Goal: Task Accomplishment & Management: Complete application form

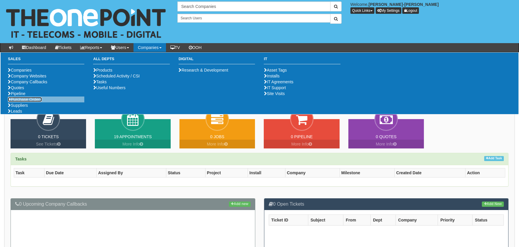
click at [22, 102] on link "Purchase Orders" at bounding box center [25, 99] width 34 height 5
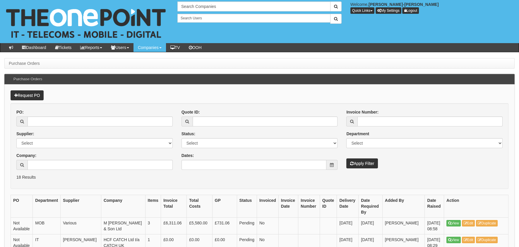
click at [21, 95] on link "Request PO" at bounding box center [27, 95] width 33 height 10
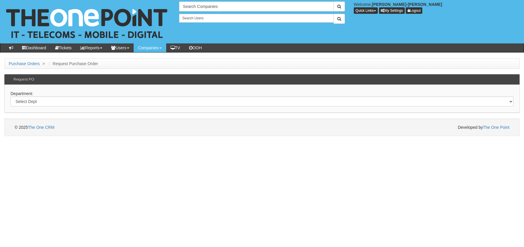
drag, startPoint x: 37, startPoint y: 95, endPoint x: 36, endPoint y: 99, distance: 3.8
click at [37, 96] on div "Department: Select Dept Digital Internal IT Mobiles Marketing Telecoms" at bounding box center [261, 99] width 515 height 28
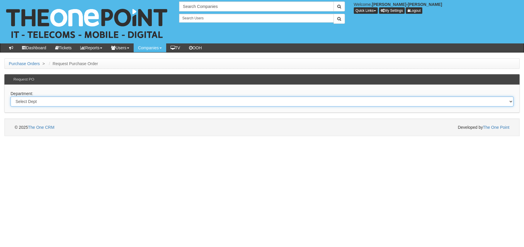
click at [35, 102] on select "Select Dept Digital Internal IT Mobiles Marketing Telecoms" at bounding box center [262, 101] width 503 height 10
select select "?pipeID=&dept=MOB"
click at [11, 96] on select "Select Dept Digital Internal IT Mobiles Marketing Telecoms" at bounding box center [262, 101] width 503 height 10
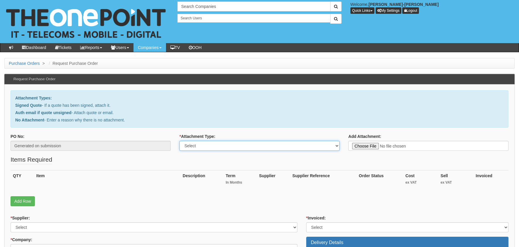
drag, startPoint x: 207, startPoint y: 145, endPoint x: 211, endPoint y: 151, distance: 7.1
click at [207, 145] on select "Select Signed Quote Auth email with quote if unsigned No Attachment" at bounding box center [260, 146] width 160 height 10
select select "Auth email if quote unsigned"
click at [180, 141] on select "Select Signed Quote Auth email with quote if unsigned No Attachment" at bounding box center [260, 146] width 160 height 10
type input "C:\fakepath\Royal Mail - Postage Confirmation for WP-3512-6549-002.msg"
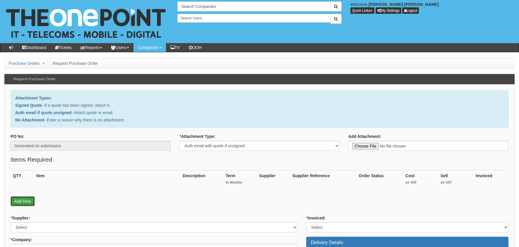
click at [18, 199] on link "Add Row" at bounding box center [23, 201] width 24 height 10
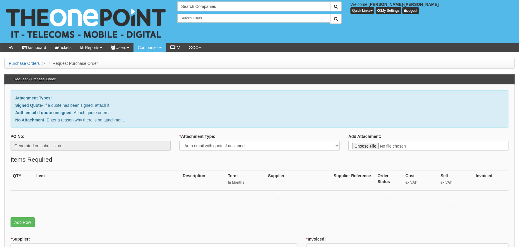
click at [23, 197] on input "text" at bounding box center [22, 198] width 19 height 10
type input "1"
click at [74, 197] on input "text" at bounding box center [107, 198] width 142 height 10
click at [57, 196] on input "RM POSAGE" at bounding box center [107, 198] width 142 height 10
type input "RM POSTAGE"
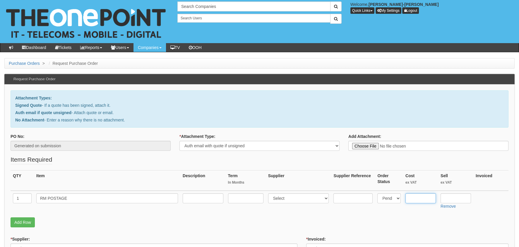
click at [410, 195] on input "text" at bounding box center [421, 198] width 30 height 10
click at [415, 195] on input "text" at bounding box center [421, 198] width 30 height 10
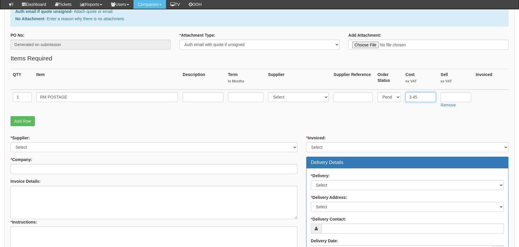
scroll to position [88, 0]
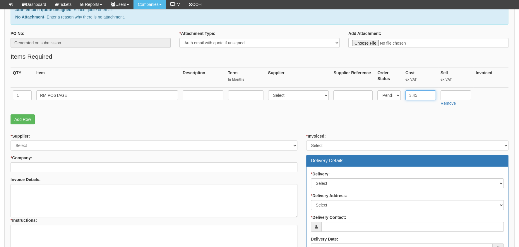
type input "3.45"
click at [52, 141] on select "Select 123 REG.co.uk 1Password 3 4Gon AA Jones Electric Ltd Abzorb Access Group…" at bounding box center [154, 145] width 287 height 10
select select "124"
click at [11, 140] on select "Select 123 [DOMAIN_NAME] 1Password 3 4Gon [PERSON_NAME] Electric Ltd Abzorb Acc…" at bounding box center [154, 145] width 287 height 10
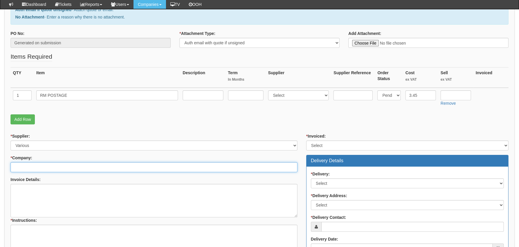
click at [35, 169] on input "* Company:" at bounding box center [154, 167] width 287 height 10
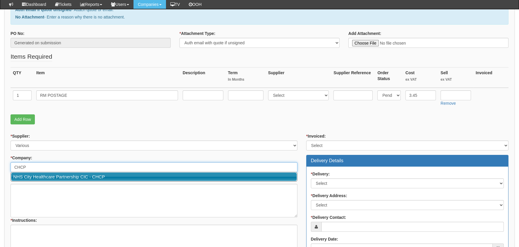
click at [46, 175] on link "NHS City Healthcare Partnership CIC - CHCP" at bounding box center [154, 176] width 286 height 8
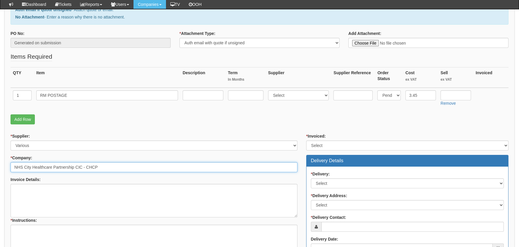
type input "NHS City Healthcare Partnership CIC - CHCP"
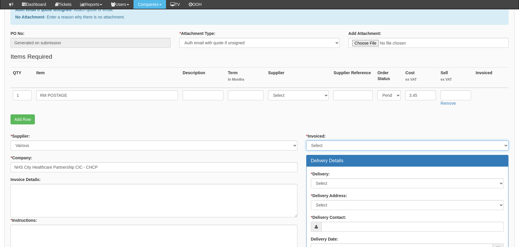
click at [335, 144] on select "Select Yes No N/A STB (part of order)" at bounding box center [407, 145] width 202 height 10
select select "2"
click at [306, 140] on select "Select Yes No N/A STB (part of order)" at bounding box center [407, 145] width 202 height 10
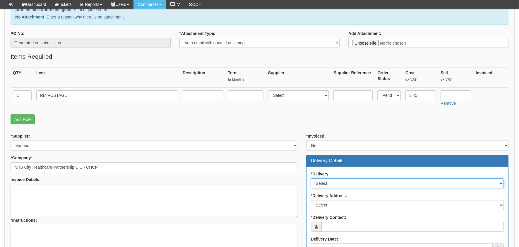
click at [332, 179] on select "Select No Not Applicable Yes" at bounding box center [407, 183] width 193 height 10
select select "1"
click at [311, 178] on select "Select No Not Applicable Yes" at bounding box center [407, 183] width 193 height 10
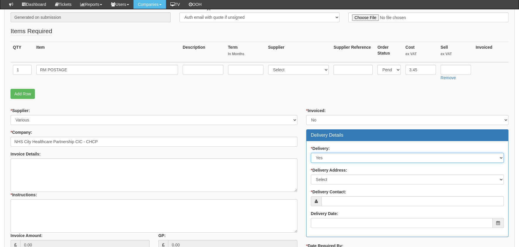
scroll to position [146, 0]
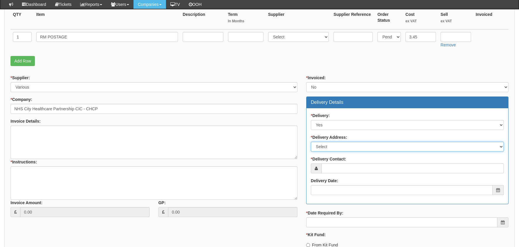
click at [349, 141] on select "Select Not Applicable Main Address - HU3 4AE Other" at bounding box center [407, 146] width 193 height 10
select select "other"
click at [311, 141] on select "Select Not Applicable Main Address - HU3 4AE Other" at bounding box center [407, 146] width 193 height 10
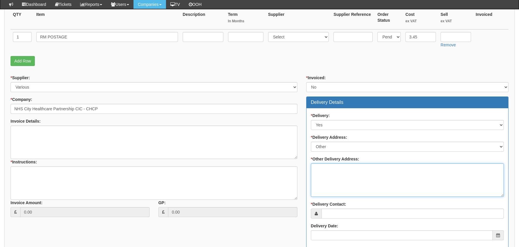
click at [342, 176] on textarea "* Other Delivery Address:" at bounding box center [407, 179] width 193 height 33
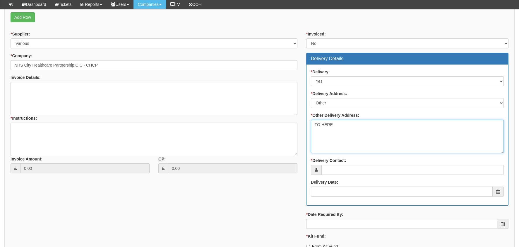
scroll to position [234, 0]
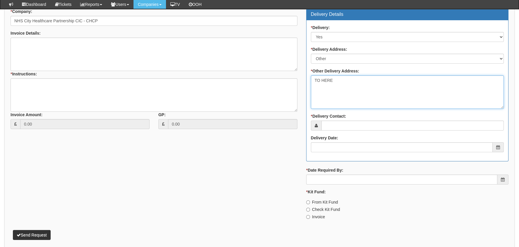
type textarea "TO HERE"
click at [344, 117] on label "* Delivery Contact:" at bounding box center [328, 116] width 35 height 6
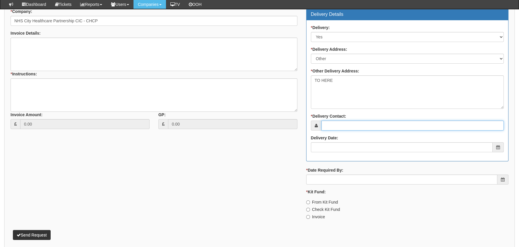
click at [344, 120] on input "* Delivery Contact:" at bounding box center [413, 125] width 182 height 10
click at [341, 124] on input "* Delivery Contact:" at bounding box center [413, 125] width 182 height 10
type input "ABBIE"
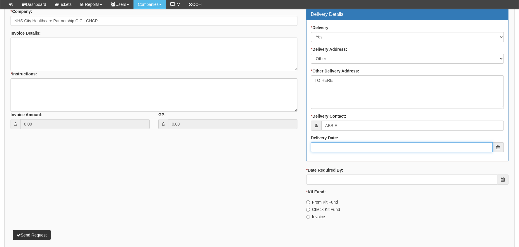
click at [338, 144] on input "Delivery Date:" at bounding box center [402, 147] width 182 height 10
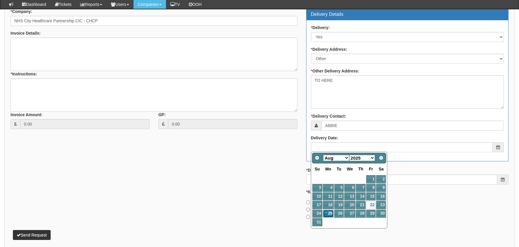
click at [328, 212] on link "25" at bounding box center [328, 213] width 11 height 8
type input "2025-08-25"
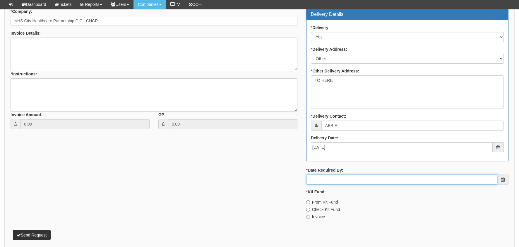
click at [337, 175] on input "* Date Required By:" at bounding box center [401, 179] width 191 height 10
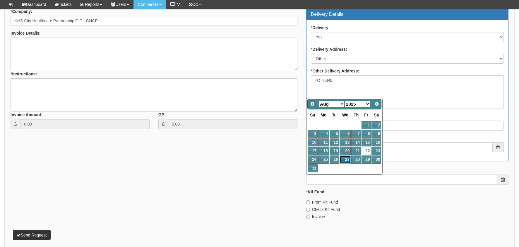
click at [340, 158] on link "27" at bounding box center [345, 159] width 11 height 8
type input "2025-08-27"
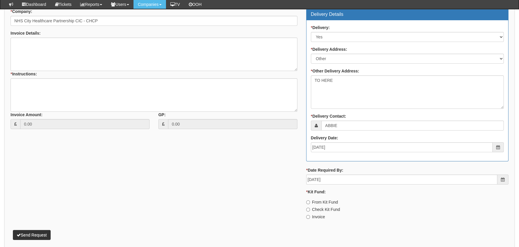
click at [313, 214] on label "Invoice" at bounding box center [315, 217] width 19 height 6
click at [310, 204] on input "Invoice" at bounding box center [308, 202] width 4 height 4
radio input "true"
click at [121, 103] on textarea "* Instructions:" at bounding box center [154, 94] width 287 height 33
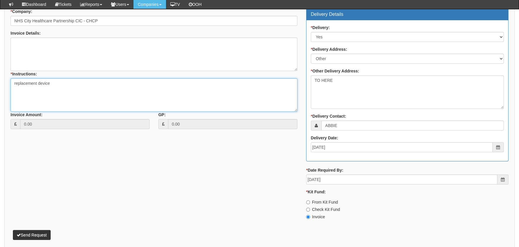
type textarea "replacement device"
drag, startPoint x: 35, startPoint y: 231, endPoint x: 38, endPoint y: 226, distance: 5.8
click at [36, 231] on button "Send Request" at bounding box center [32, 235] width 38 height 10
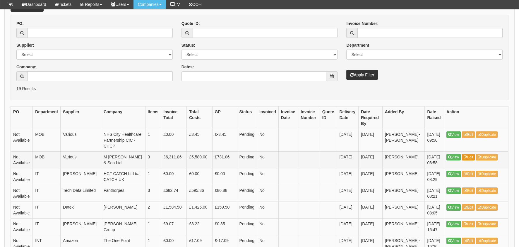
scroll to position [88, 0]
click at [460, 131] on link "View" at bounding box center [454, 134] width 14 height 6
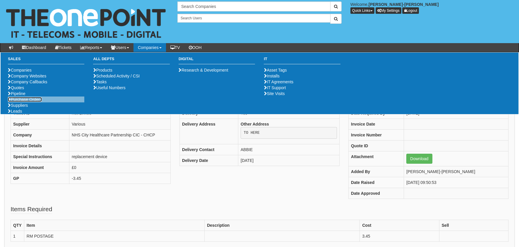
click at [36, 102] on link "Purchase Orders" at bounding box center [25, 99] width 34 height 5
click at [38, 102] on link "Purchase Orders" at bounding box center [25, 99] width 34 height 5
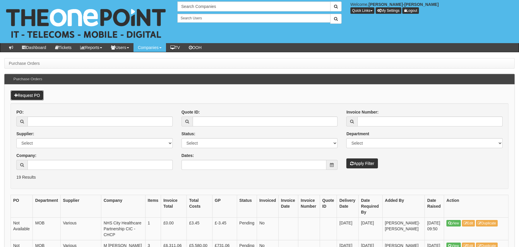
click at [24, 99] on link "Request PO" at bounding box center [27, 95] width 33 height 10
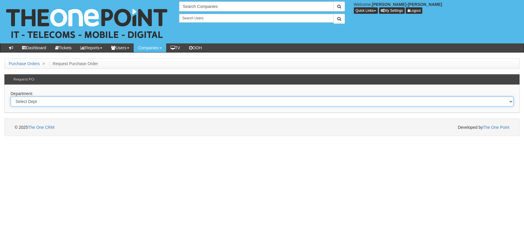
click at [50, 99] on select "Select Dept Digital Internal IT Mobiles Marketing Telecoms" at bounding box center [262, 101] width 503 height 10
select select "?pipeID=&dept=MOB"
click at [11, 96] on select "Select Dept Digital Internal IT Mobiles Marketing Telecoms" at bounding box center [262, 101] width 503 height 10
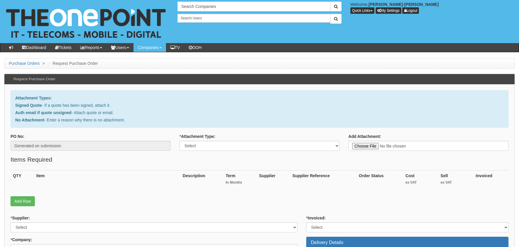
click at [15, 203] on link "Add Row" at bounding box center [23, 201] width 24 height 10
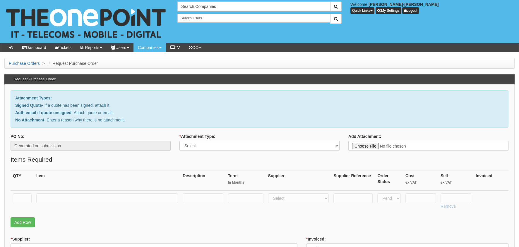
click at [19, 190] on td at bounding box center [22, 200] width 23 height 21
click at [33, 192] on td at bounding box center [22, 200] width 23 height 21
click at [30, 197] on input "text" at bounding box center [22, 198] width 19 height 10
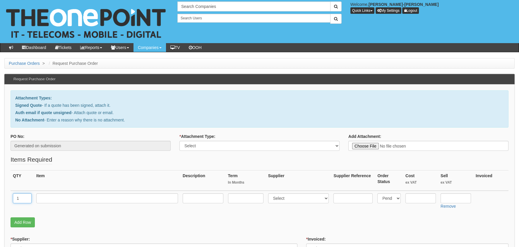
type input "1"
click at [63, 197] on input "text" at bounding box center [107, 198] width 142 height 10
type input "RM POSTAGE"
click at [413, 199] on input "text" at bounding box center [421, 198] width 30 height 10
type input "3.00"
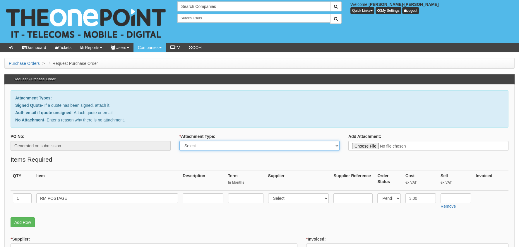
click at [222, 141] on select "Select Signed Quote Auth email with quote if unsigned No Attachment" at bounding box center [260, 146] width 160 height 10
select select "Auth email if quote unsigned"
click at [180, 141] on select "Select Signed Quote Auth email with quote if unsigned No Attachment" at bounding box center [260, 146] width 160 height 10
type input "C:\fakepath\Royal Mail - Postage Confirmation for WP-2938-0168-002.msg"
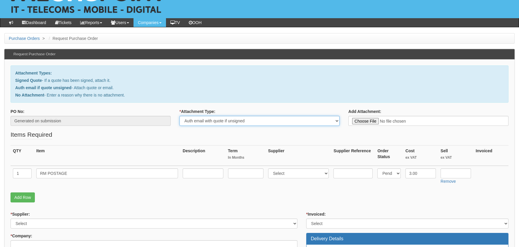
scroll to position [58, 0]
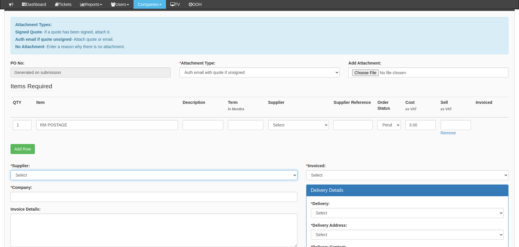
click at [31, 173] on select "Select 123 REG.co.uk 1Password 3 4Gon AA Jones Electric Ltd Abzorb Access Group…" at bounding box center [154, 175] width 287 height 10
select select "124"
click at [11, 170] on select "Select 123 REG.co.uk 1Password 3 4Gon AA Jones Electric Ltd Abzorb Access Group…" at bounding box center [154, 175] width 287 height 10
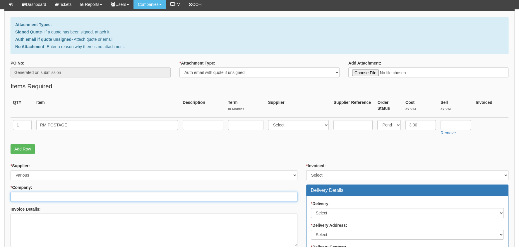
click at [43, 194] on input "* Company:" at bounding box center [154, 197] width 287 height 10
type input "O"
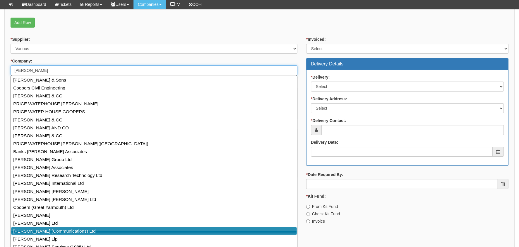
scroll to position [76, 0]
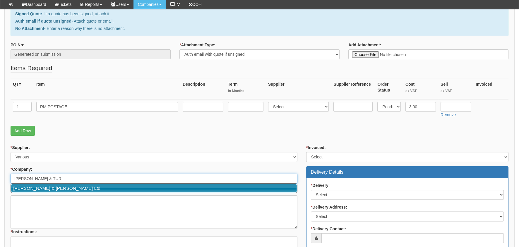
click at [129, 186] on link "[PERSON_NAME] & [PERSON_NAME] Ltd" at bounding box center [154, 188] width 286 height 8
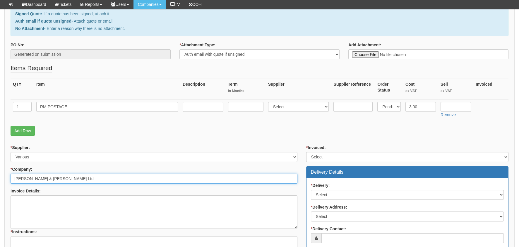
type input "[PERSON_NAME] & [PERSON_NAME] Ltd"
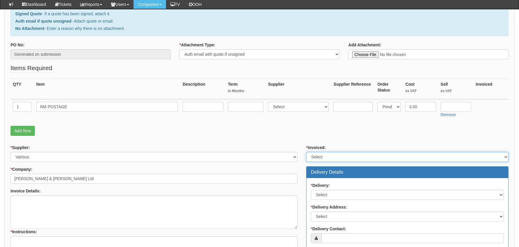
click at [376, 158] on select "Select Yes No N/A STB (part of order)" at bounding box center [407, 157] width 202 height 10
select select "2"
click at [306, 152] on select "Select Yes No N/A STB (part of order)" at bounding box center [407, 157] width 202 height 10
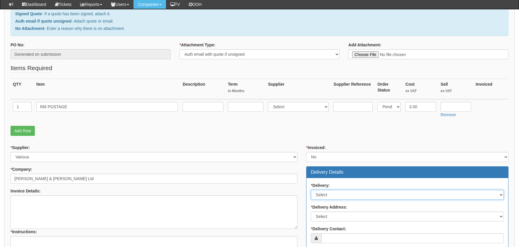
click at [353, 195] on select "Select No Not Applicable Yes" at bounding box center [407, 195] width 193 height 10
select select "1"
click at [311, 190] on select "Select No Not Applicable Yes" at bounding box center [407, 195] width 193 height 10
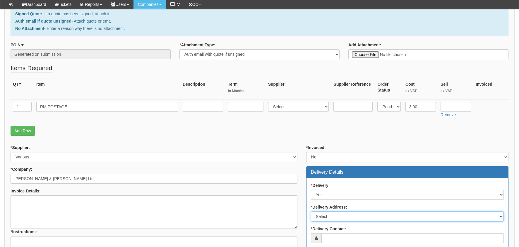
click at [333, 216] on select "Select Not Applicable Main Address - S9 1RS Other" at bounding box center [407, 216] width 193 height 10
select select "company_main_address"
click at [311, 211] on select "Select Not Applicable Main Address - S9 1RS Other" at bounding box center [407, 216] width 193 height 10
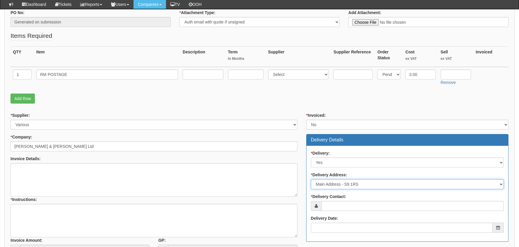
scroll to position [135, 0]
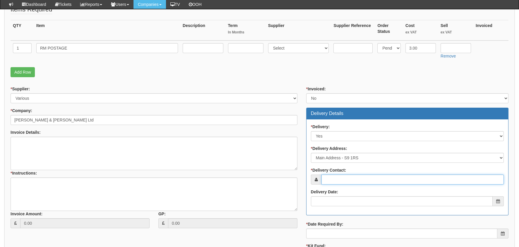
click at [340, 174] on input "* Delivery Contact:" at bounding box center [413, 179] width 182 height 10
type input "[PERSON_NAME]"
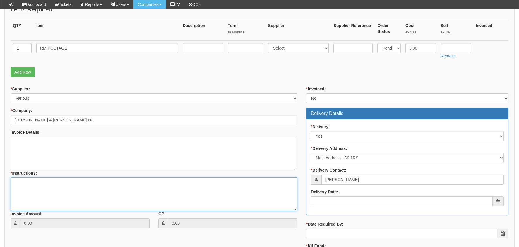
click at [131, 195] on textarea "* Instructions:" at bounding box center [154, 193] width 287 height 33
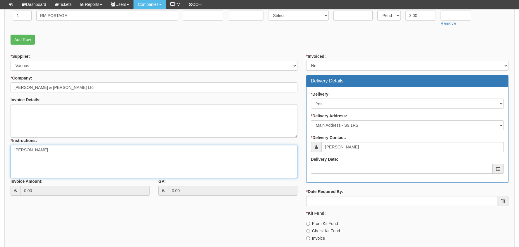
scroll to position [194, 0]
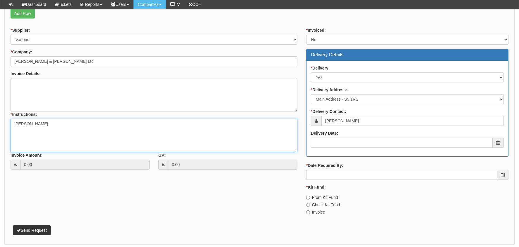
type textarea "[PERSON_NAME]"
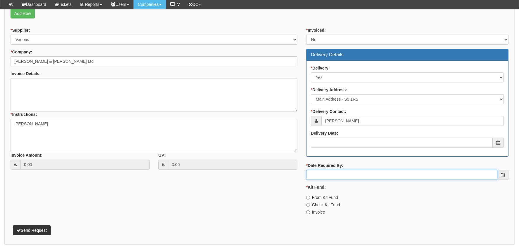
click at [354, 175] on input "* Date Required By:" at bounding box center [401, 175] width 191 height 10
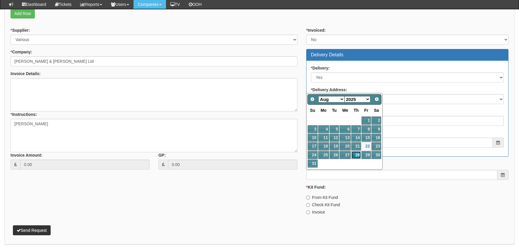
click at [351, 155] on link "28" at bounding box center [356, 155] width 10 height 8
type input "2025-08-28"
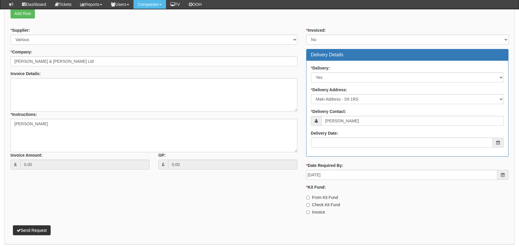
click at [323, 212] on label "Invoice" at bounding box center [315, 212] width 19 height 6
click at [310, 199] on input "Invoice" at bounding box center [308, 197] width 4 height 4
radio input "true"
click at [32, 229] on button "Send Request" at bounding box center [32, 230] width 38 height 10
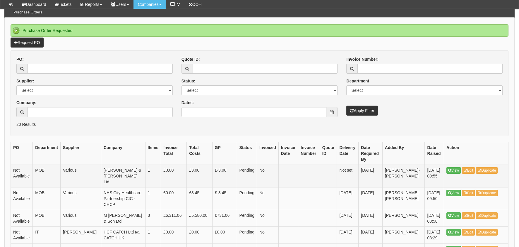
scroll to position [58, 0]
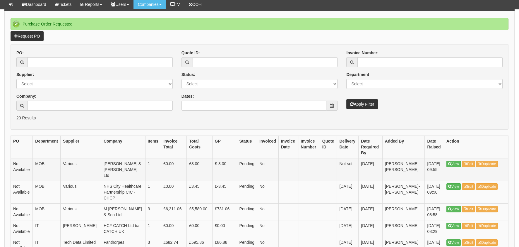
click at [454, 160] on td "View Edit Duplicate" at bounding box center [476, 169] width 64 height 23
click at [454, 162] on link "View" at bounding box center [454, 164] width 14 height 6
